Goal: Go to known website: Go to known website

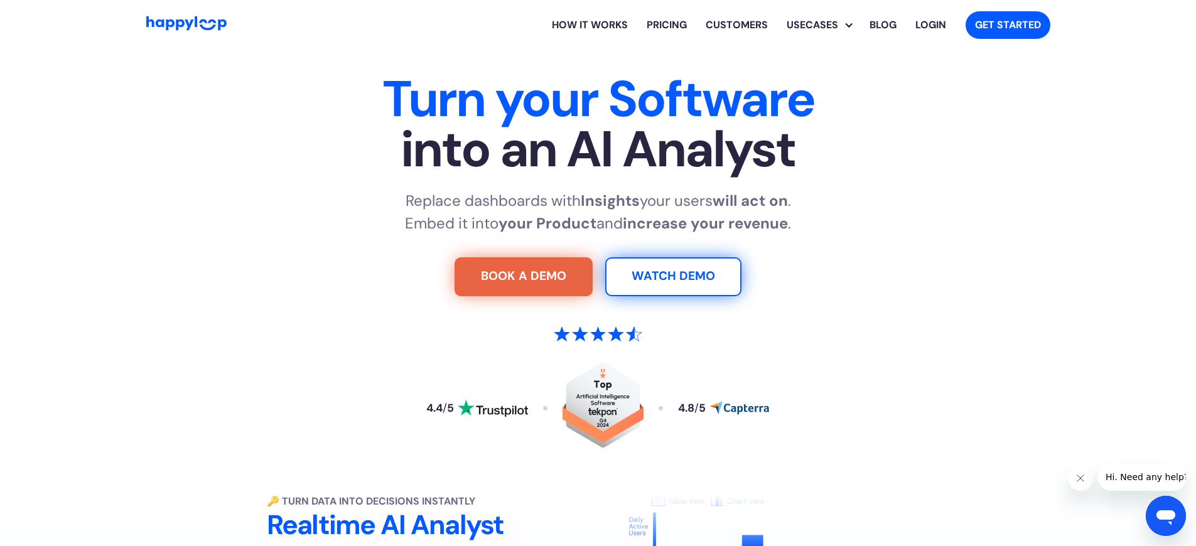
click at [930, 45] on link "Login" at bounding box center [931, 25] width 50 height 40
click at [1007, 39] on link "Get Started" at bounding box center [1007, 25] width 85 height 28
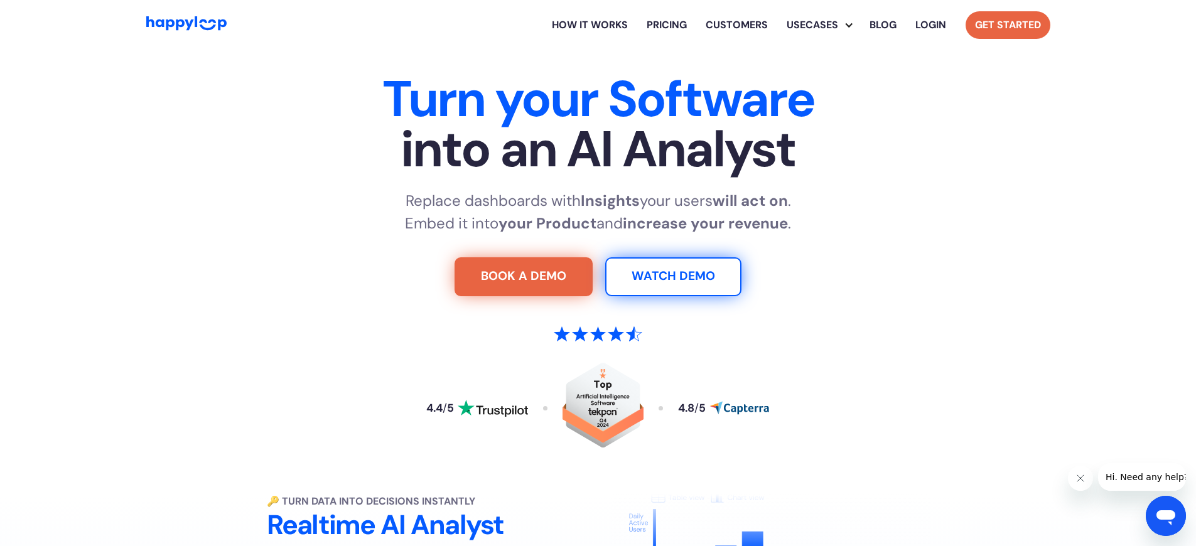
scroll to position [5780, 0]
